Goal: Find specific page/section: Find specific page/section

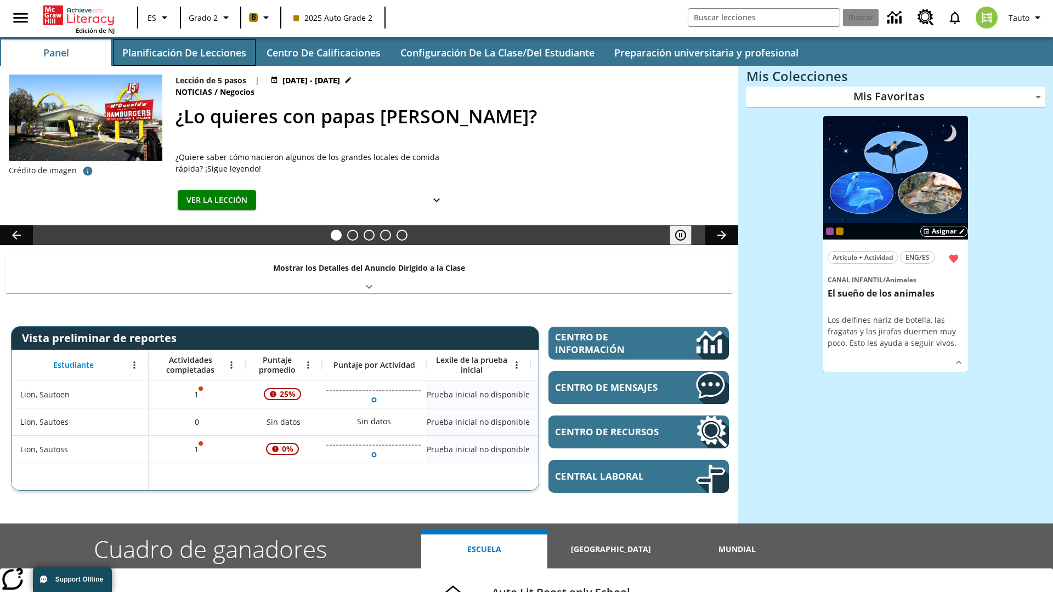
click at [184, 53] on button "Planificación de lecciones" at bounding box center [184, 52] width 143 height 26
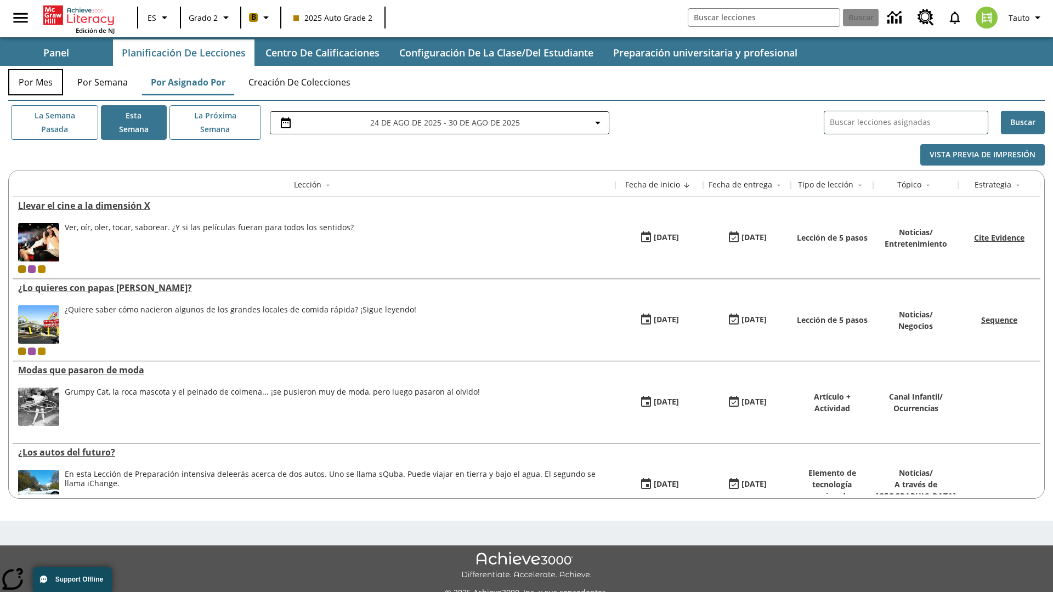
click at [36, 82] on button "Por mes" at bounding box center [35, 82] width 55 height 26
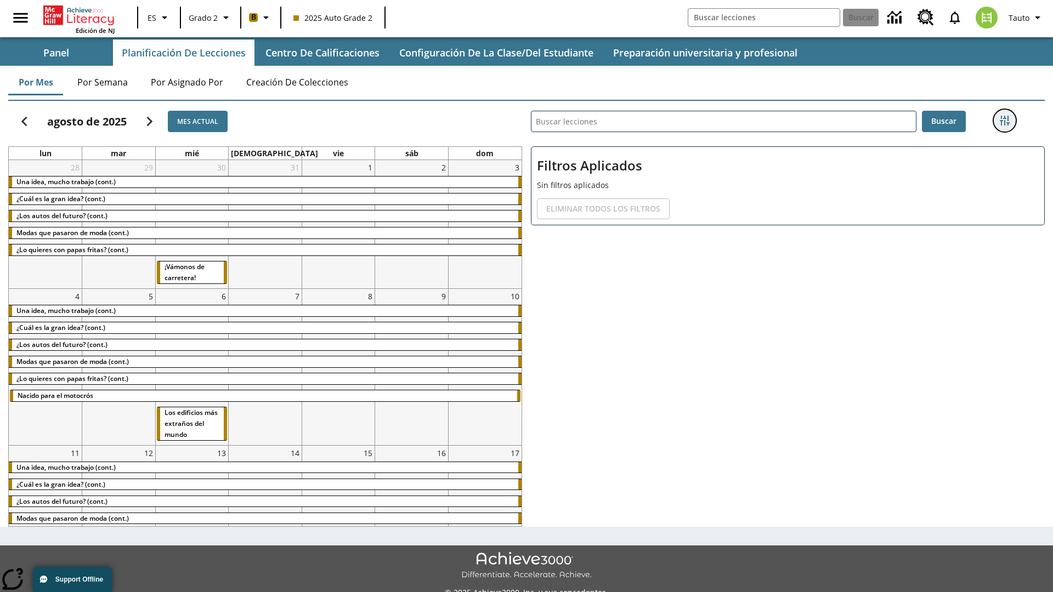
click at [1004, 121] on icon "Menú lateral de filtros" at bounding box center [1005, 121] width 10 height 10
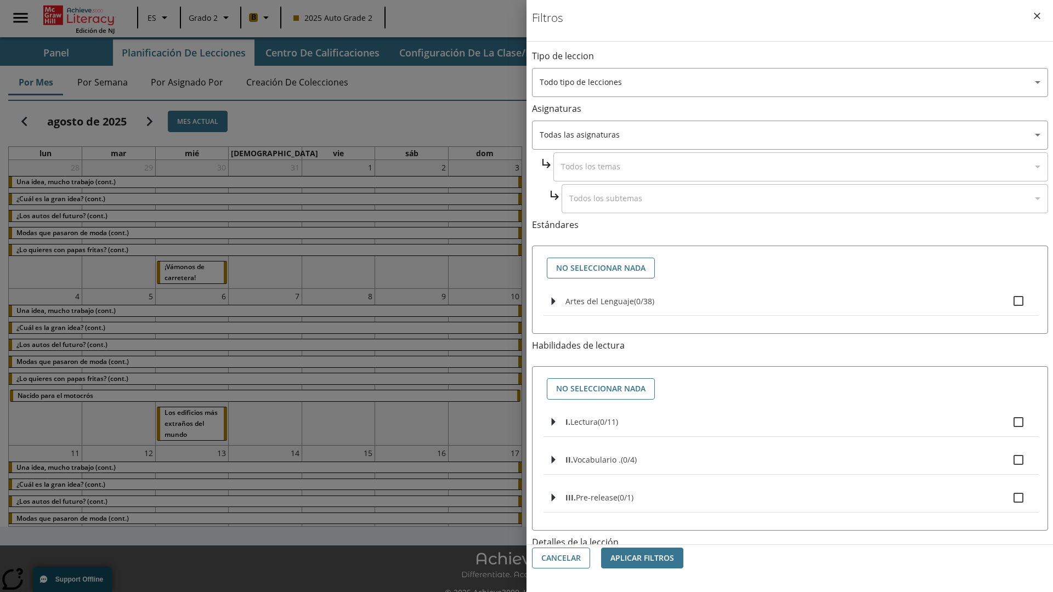
click at [790, 443] on body "Saltar al contenido principal Edición de NJ ES Grado 2 B 2025 Auto Grade 2 Busc…" at bounding box center [526, 308] width 1053 height 617
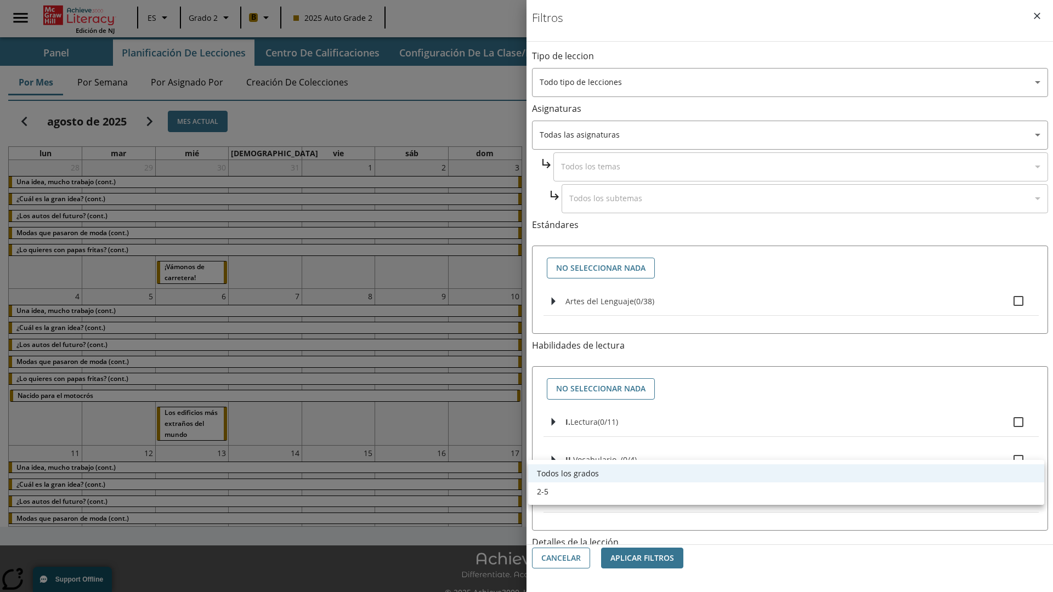
scroll to position [343, 0]
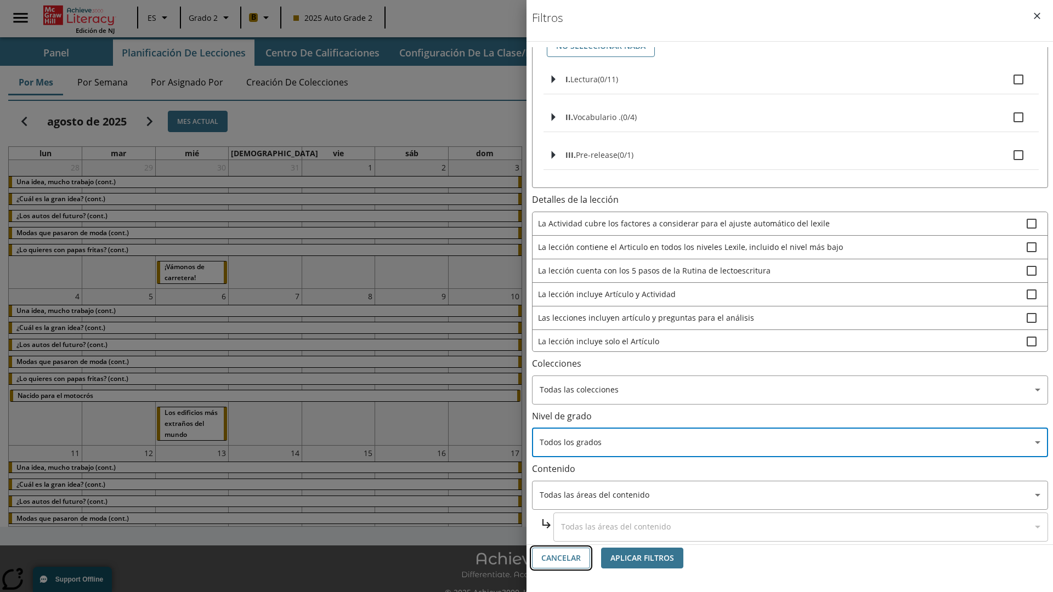
click at [561, 558] on button "Cancelar" at bounding box center [561, 558] width 58 height 21
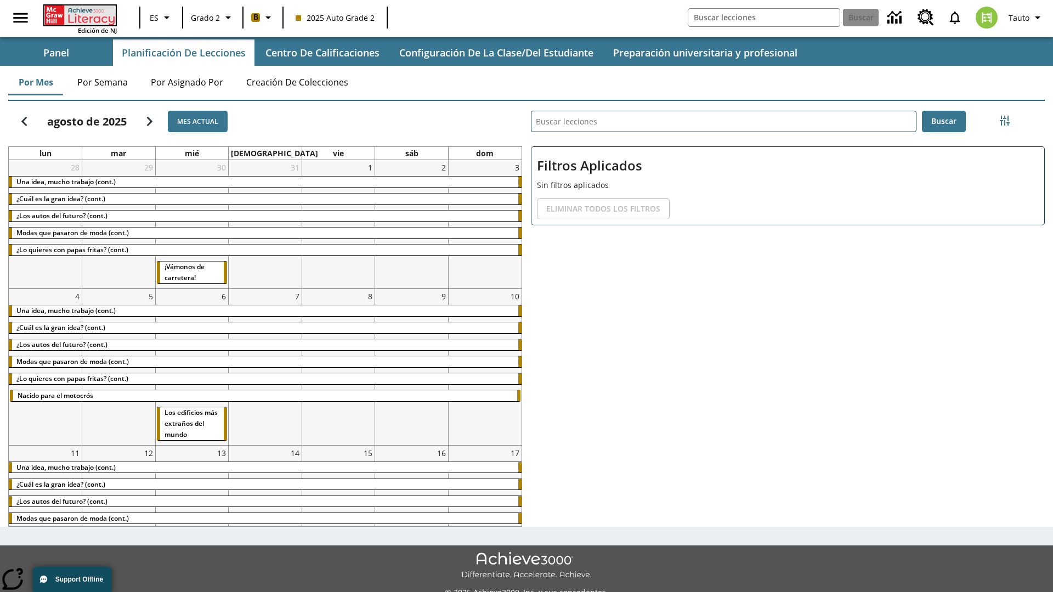
click at [79, 15] on icon "Portada" at bounding box center [80, 15] width 73 height 20
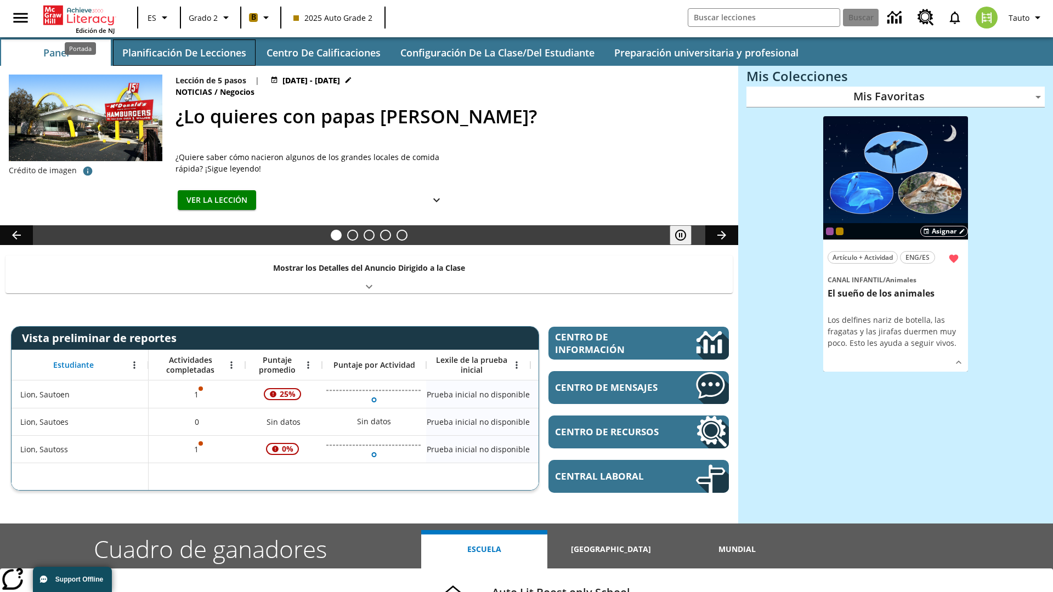
click at [184, 53] on button "Planificación de lecciones" at bounding box center [184, 52] width 143 height 26
